Goal: Transaction & Acquisition: Purchase product/service

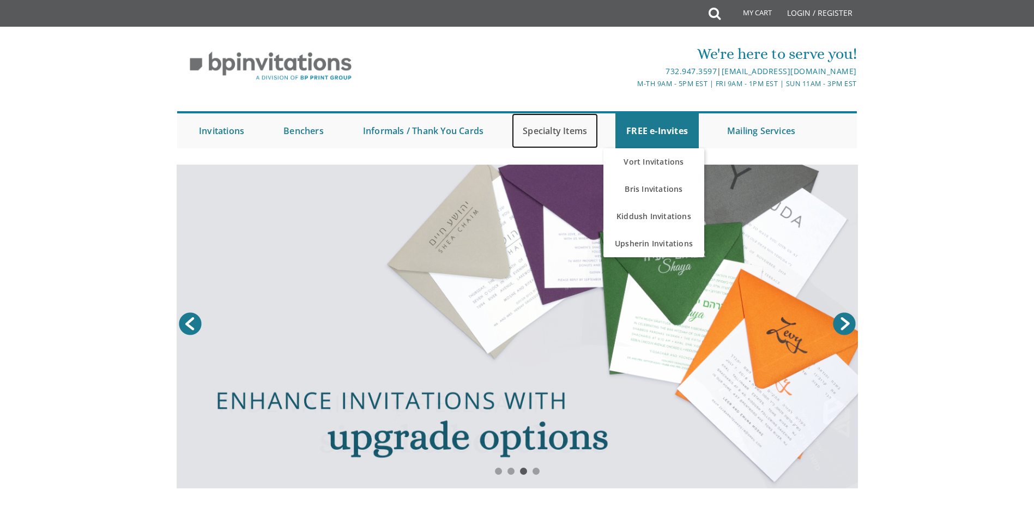
click at [578, 134] on link "Specialty Items" at bounding box center [555, 130] width 86 height 35
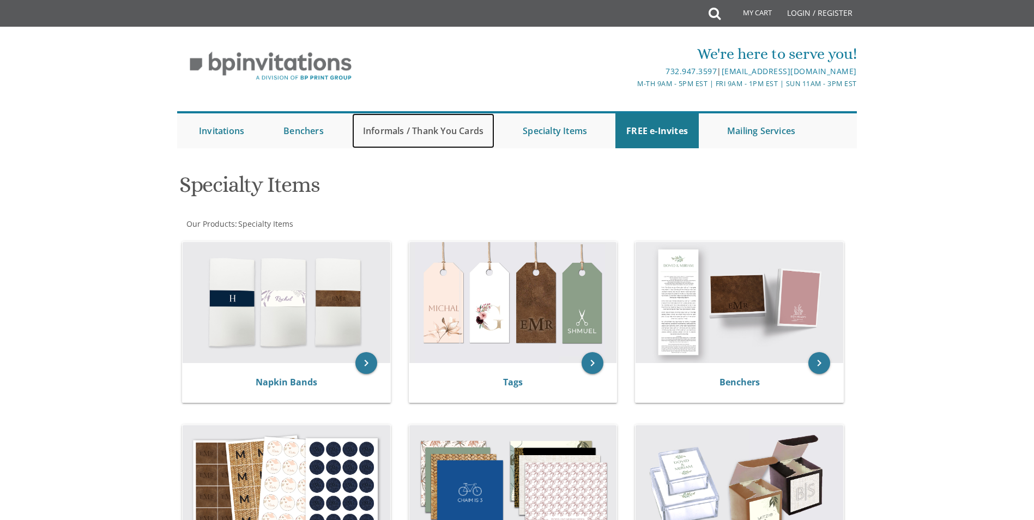
click at [461, 137] on link "Informals / Thank You Cards" at bounding box center [423, 130] width 142 height 35
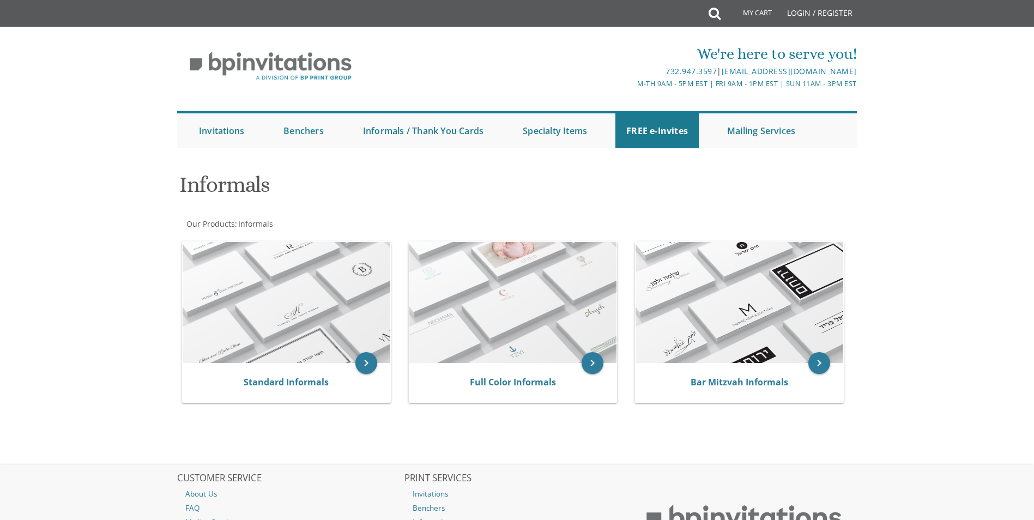
click at [335, 134] on li "Benchers Judaica Collection Cardstock Collection Design Collection Cardstock Mi…" at bounding box center [312, 130] width 80 height 35
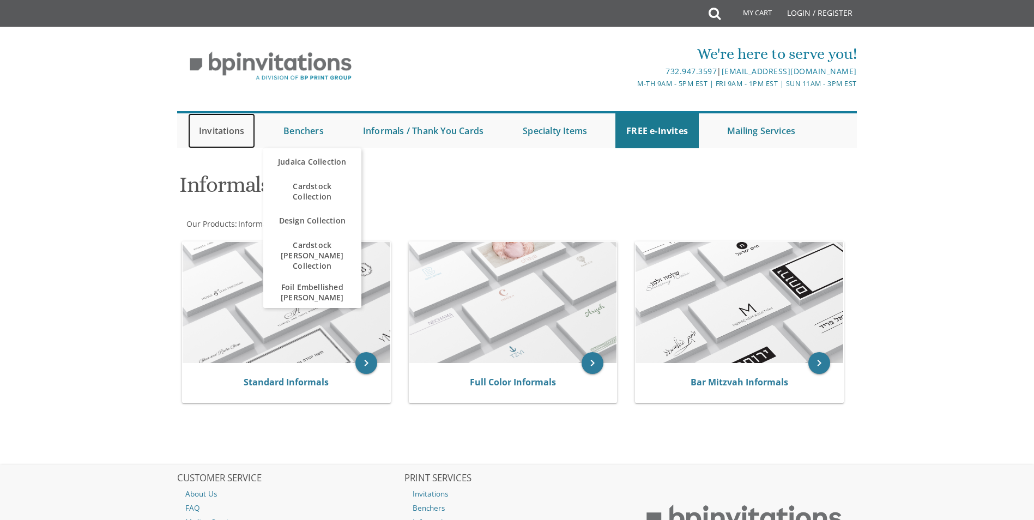
click at [240, 132] on link "Invitations" at bounding box center [221, 130] width 67 height 35
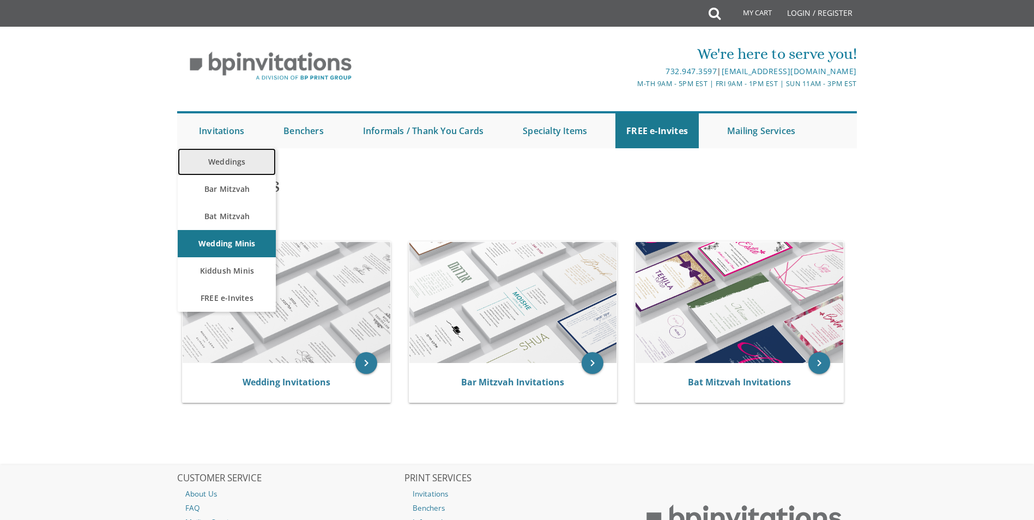
click at [261, 168] on link "Weddings" at bounding box center [227, 161] width 98 height 27
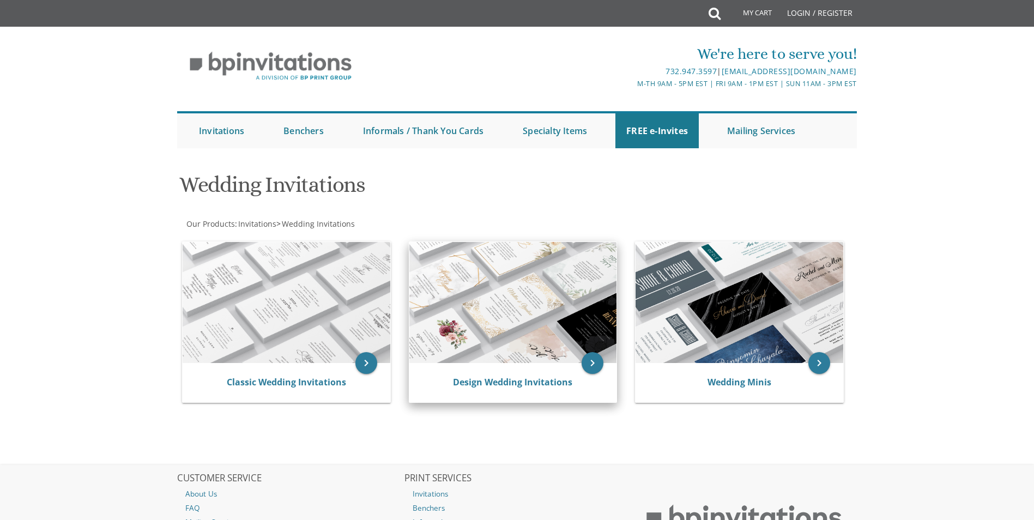
click at [596, 336] on img at bounding box center [513, 302] width 208 height 121
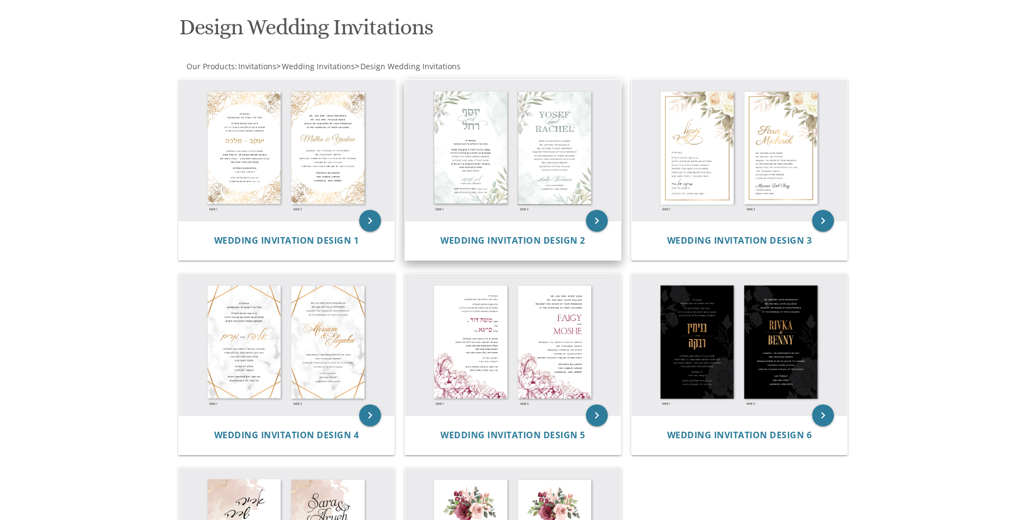
scroll to position [82, 0]
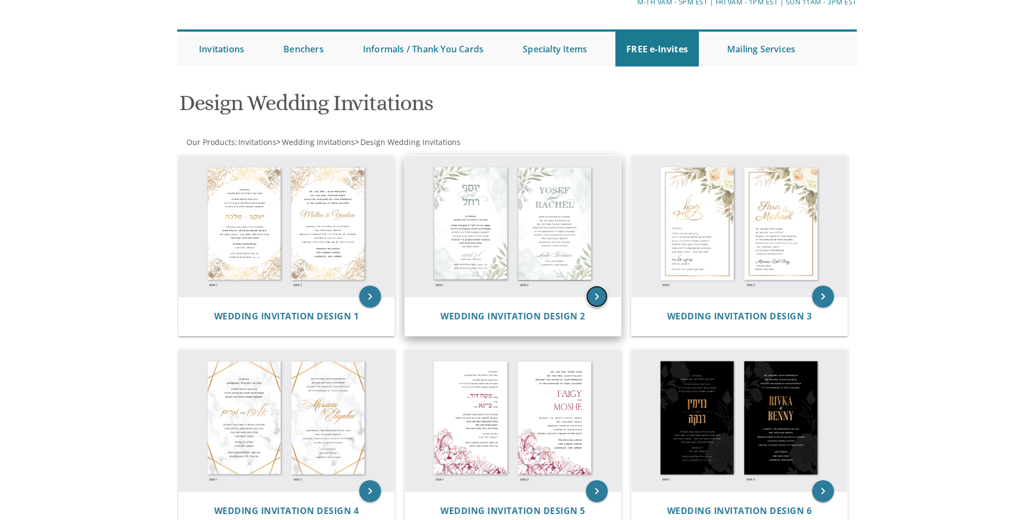
click at [598, 297] on icon "keyboard_arrow_right" at bounding box center [597, 297] width 22 height 22
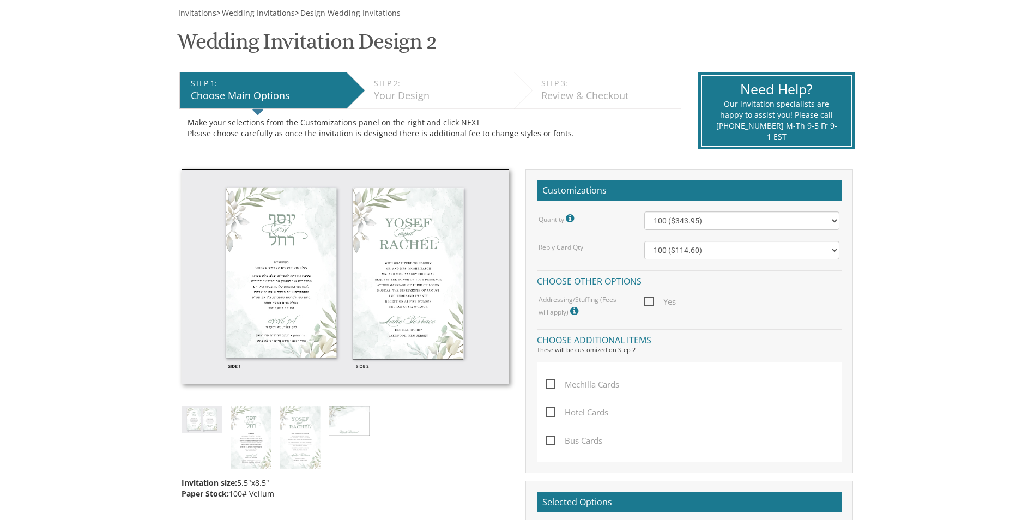
scroll to position [163, 0]
